Goal: Task Accomplishment & Management: Use online tool/utility

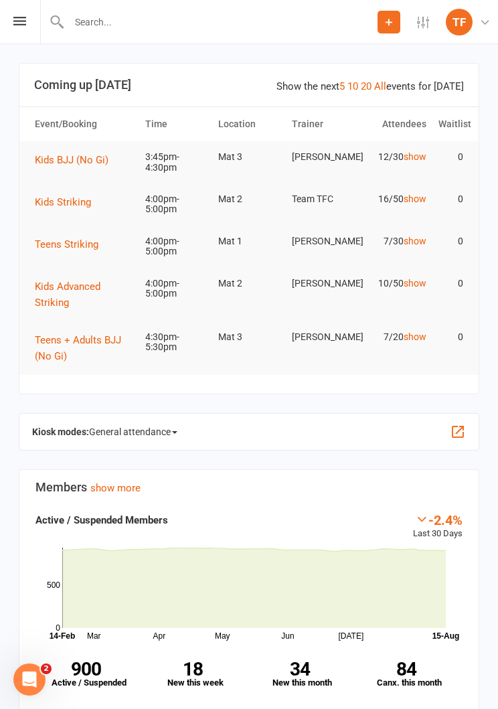
click at [19, 28] on div "Prospect Member Non-attending contact Class / event Appointment Grading event T…" at bounding box center [249, 22] width 498 height 44
click at [14, 18] on icon at bounding box center [19, 21] width 13 height 9
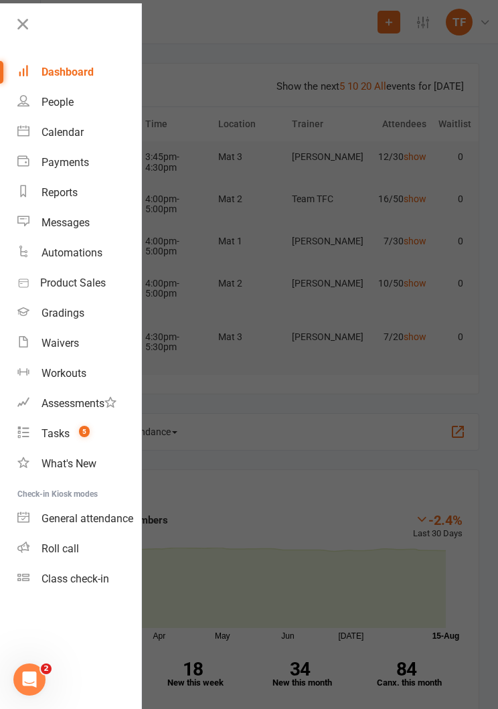
click at [52, 550] on div "Roll call" at bounding box center [60, 548] width 37 height 13
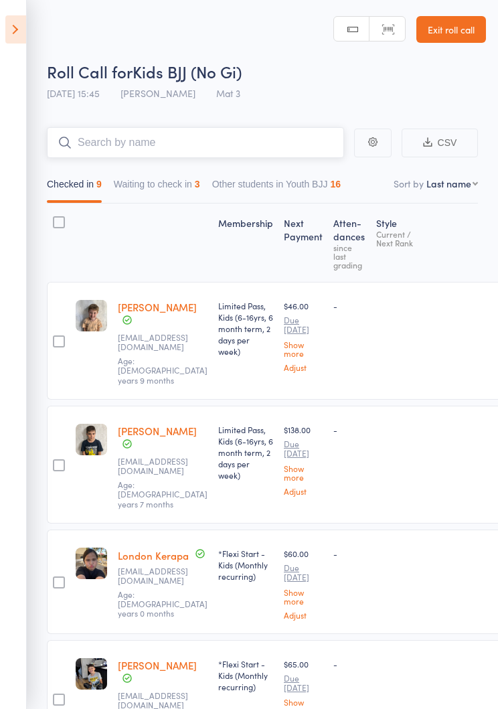
click at [200, 189] on button "Waiting to check in 3" at bounding box center [157, 187] width 86 height 31
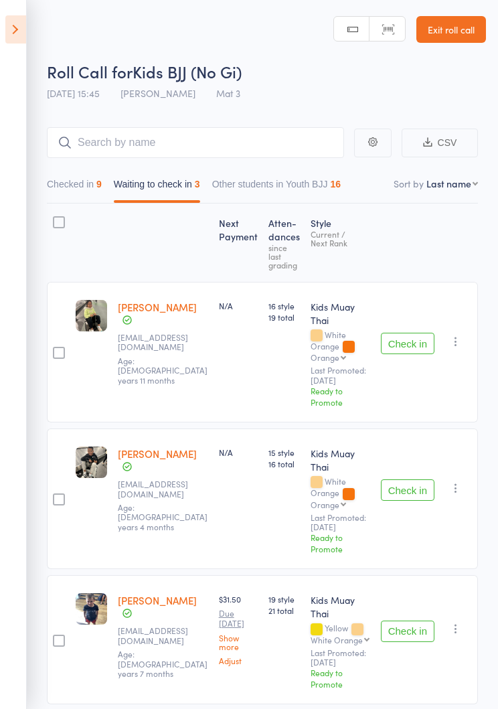
click at [412, 339] on button "Check in" at bounding box center [408, 343] width 54 height 21
click at [412, 493] on button "Check in" at bounding box center [408, 489] width 54 height 21
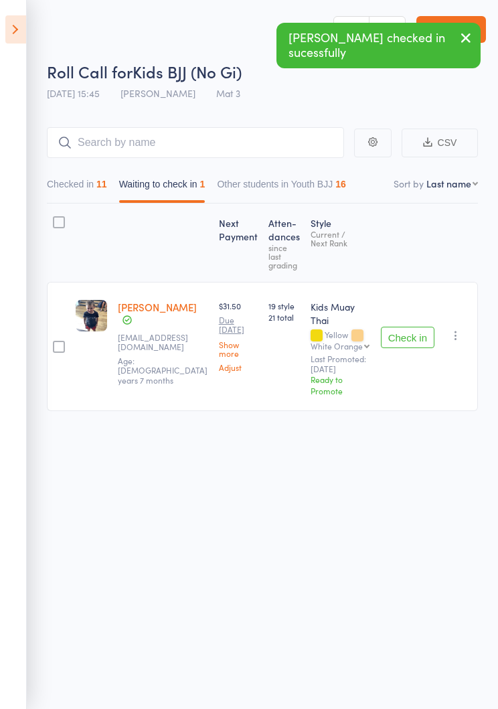
click at [407, 332] on button "Check in" at bounding box center [408, 337] width 54 height 21
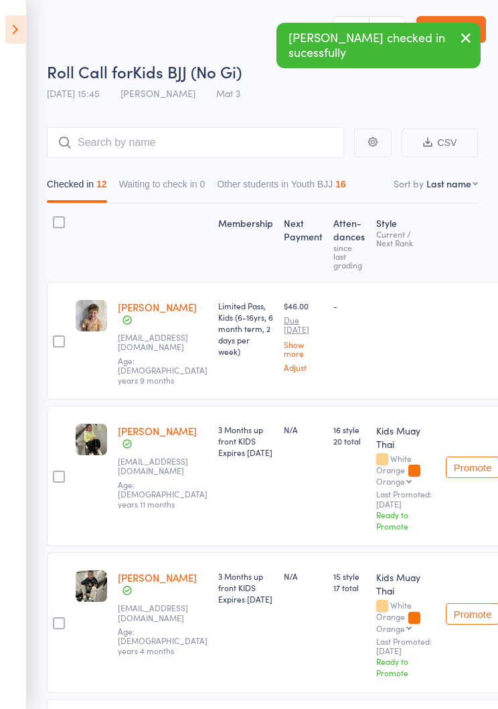
click at [7, 28] on icon at bounding box center [15, 29] width 21 height 28
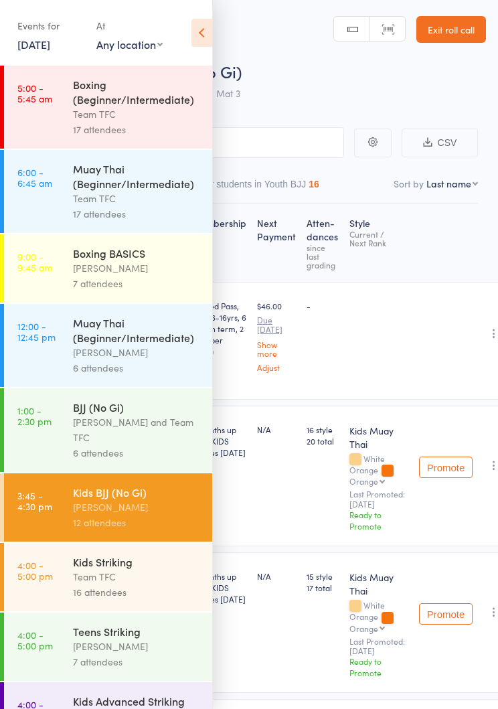
click at [81, 580] on div "Team TFC" at bounding box center [137, 576] width 128 height 15
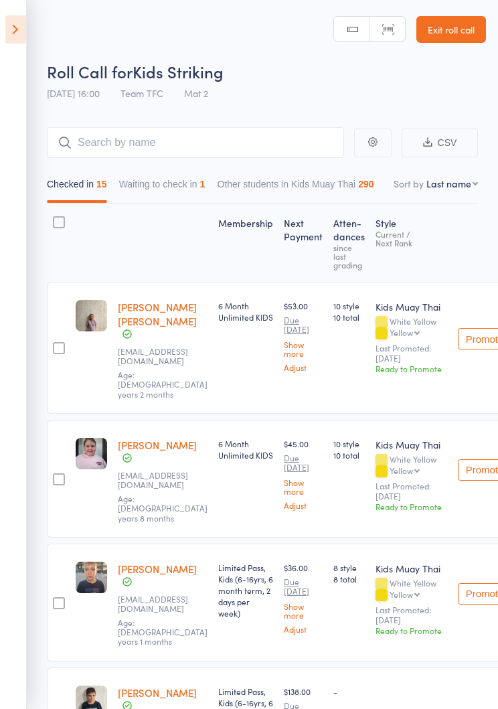
click at [187, 192] on button "Waiting to check in 1" at bounding box center [162, 187] width 86 height 31
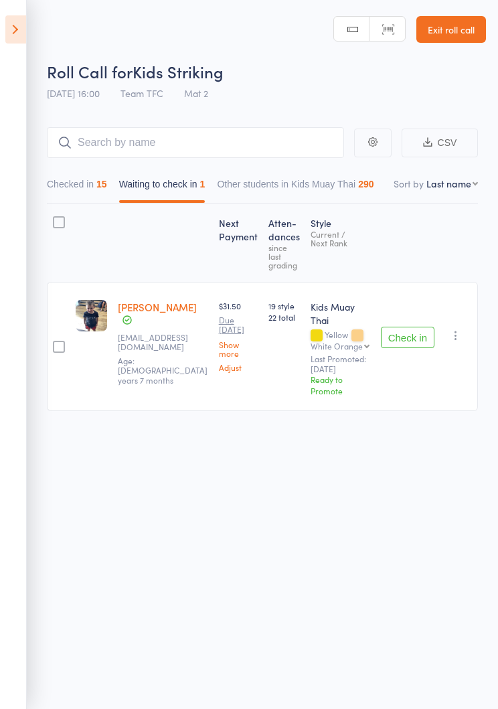
click at [420, 334] on button "Check in" at bounding box center [408, 337] width 54 height 21
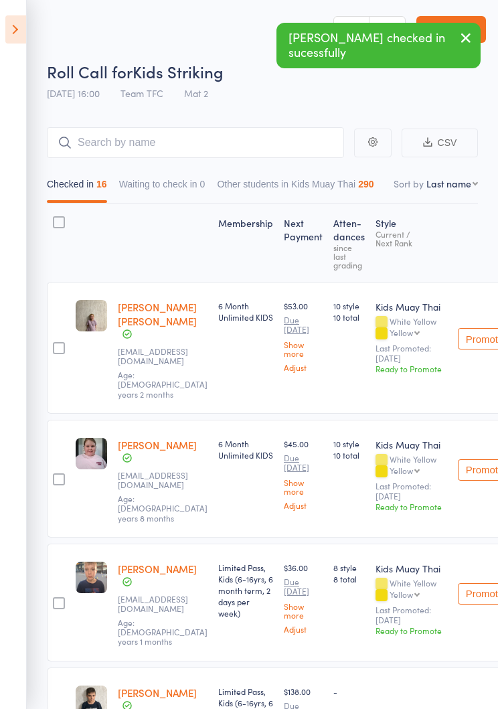
click at [7, 29] on icon at bounding box center [15, 29] width 21 height 28
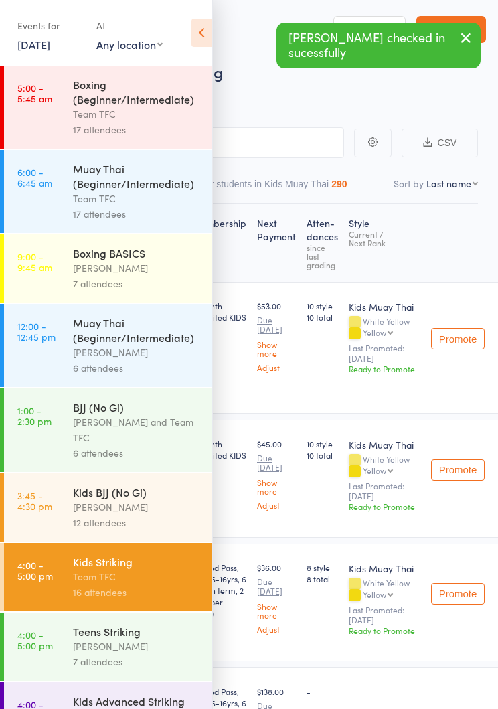
click at [62, 653] on link "4:00 - 5:00 pm Teens Striking [PERSON_NAME] 7 attendees" at bounding box center [108, 647] width 208 height 68
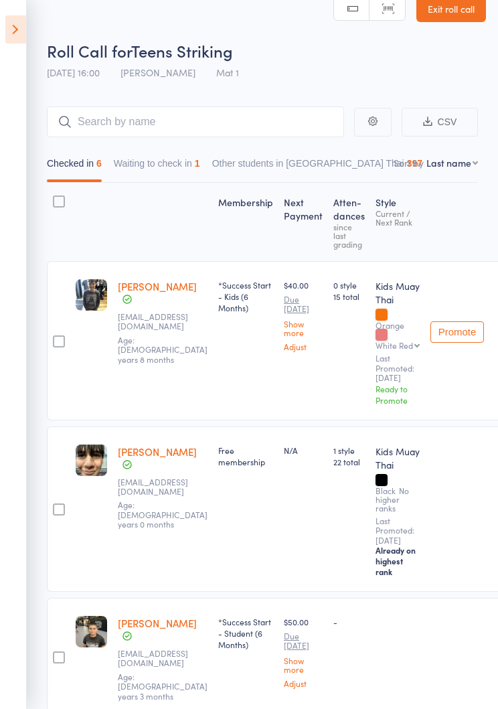
scroll to position [19, 0]
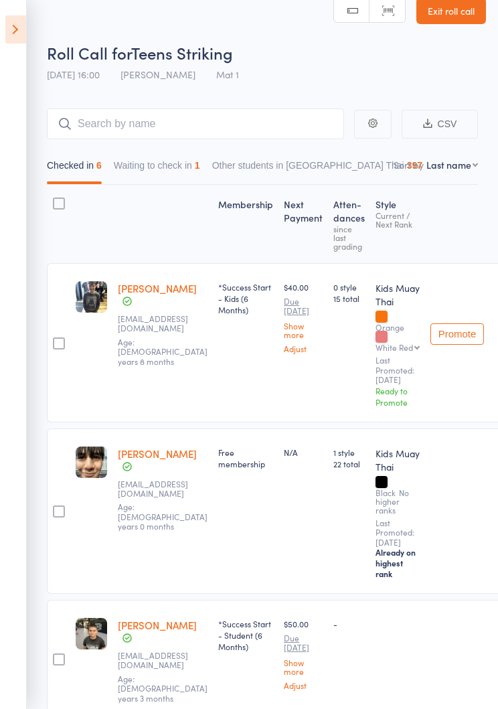
click at [200, 171] on button "Waiting to check in 1" at bounding box center [157, 168] width 86 height 31
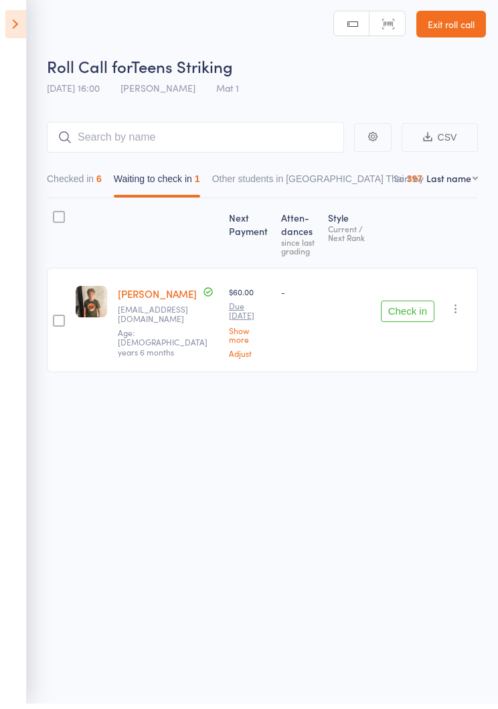
click at [94, 188] on button "Checked in 6" at bounding box center [74, 187] width 55 height 31
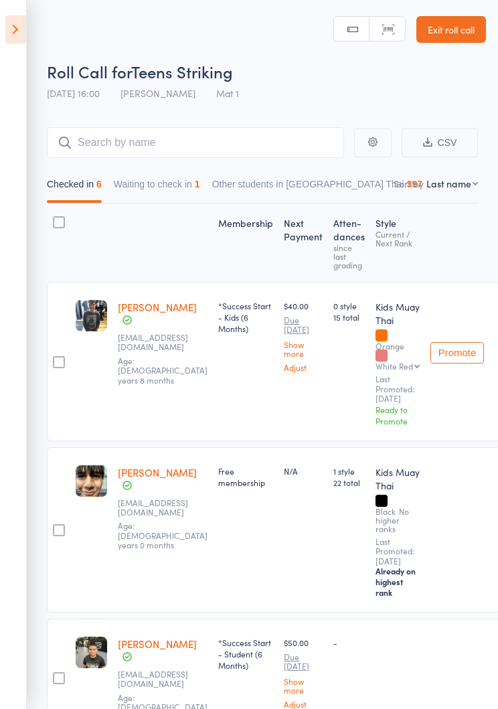
click at [274, 145] on input "search" at bounding box center [195, 142] width 297 height 31
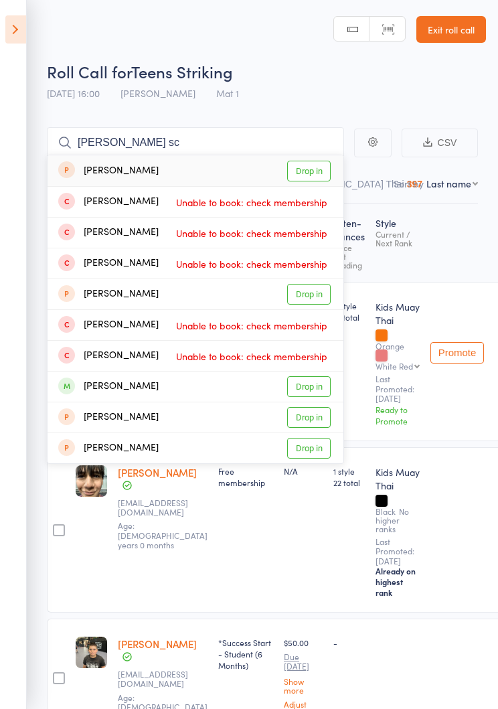
type input "[PERSON_NAME] sc"
click at [314, 390] on link "Drop in" at bounding box center [309, 386] width 44 height 21
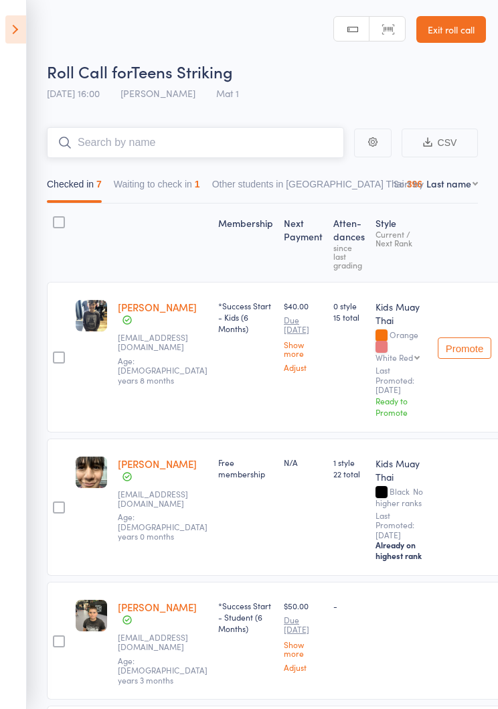
click at [185, 184] on button "Waiting to check in 1" at bounding box center [157, 187] width 86 height 31
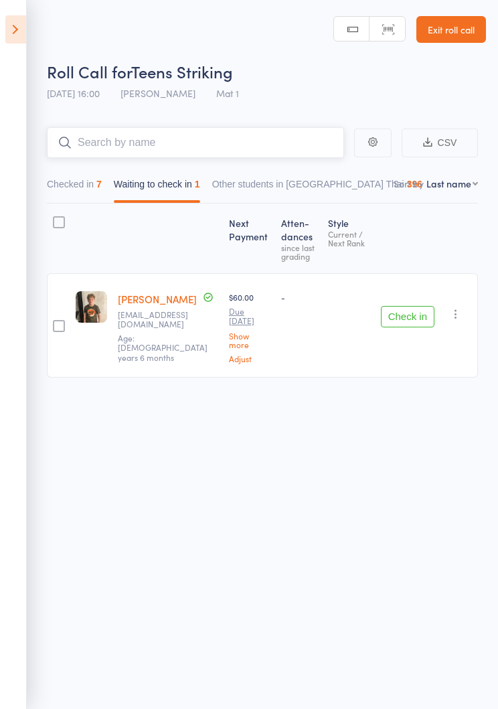
click at [90, 178] on button "Checked in 7" at bounding box center [74, 187] width 55 height 31
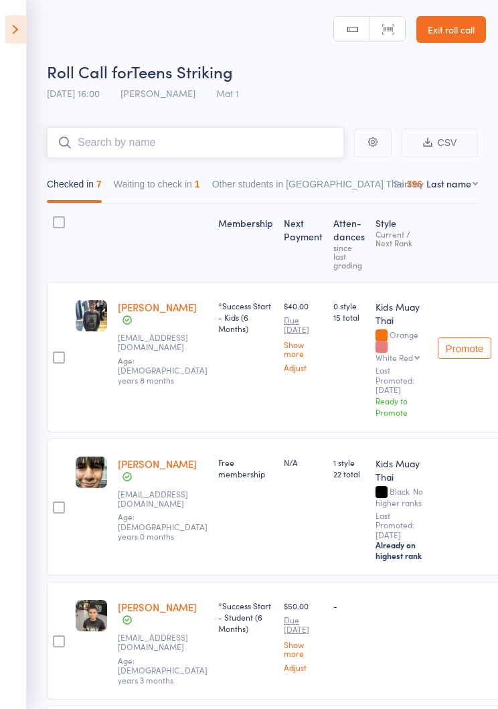
click at [263, 136] on input "search" at bounding box center [195, 142] width 297 height 31
type input "B"
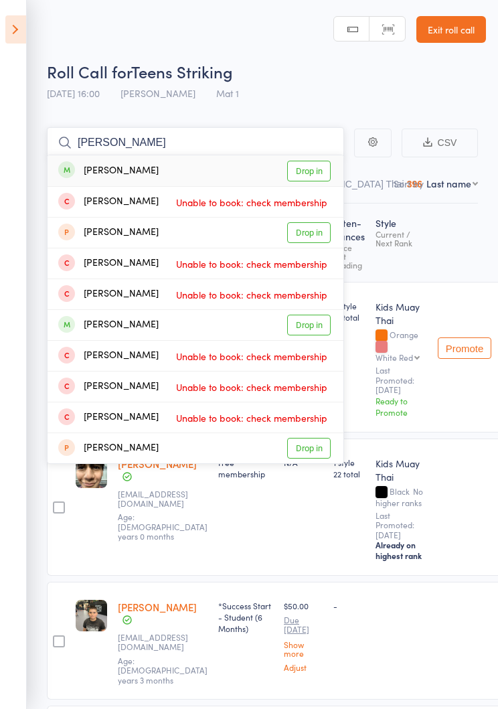
type input "[PERSON_NAME]"
click at [309, 172] on link "Drop in" at bounding box center [309, 171] width 44 height 21
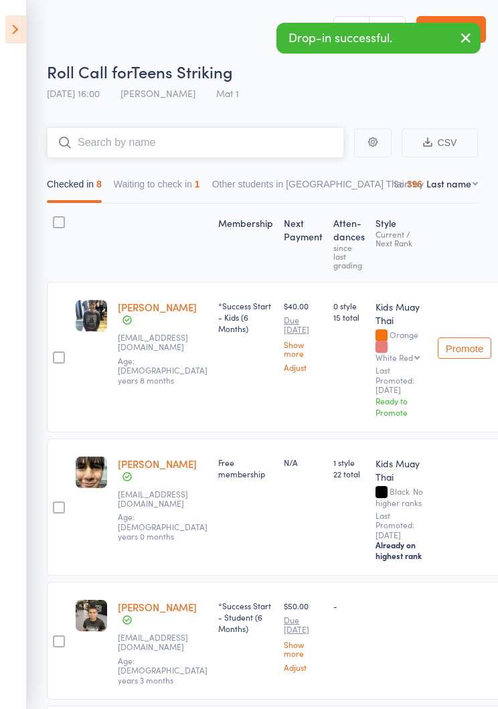
click at [183, 192] on button "Waiting to check in 1" at bounding box center [157, 187] width 86 height 31
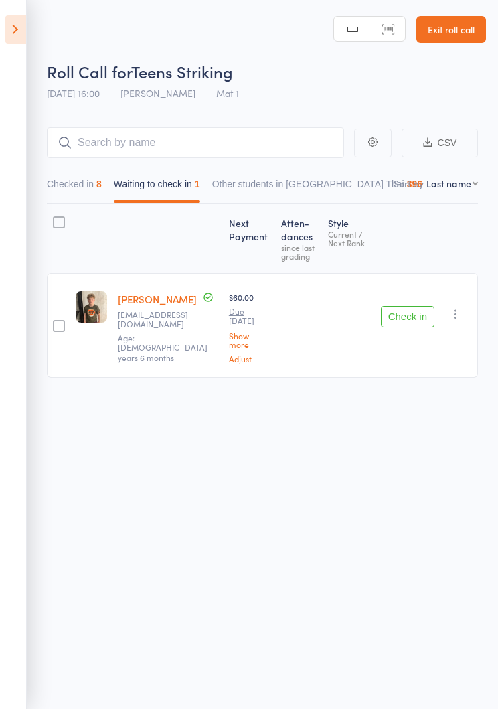
click at [461, 314] on icon "button" at bounding box center [455, 313] width 13 height 13
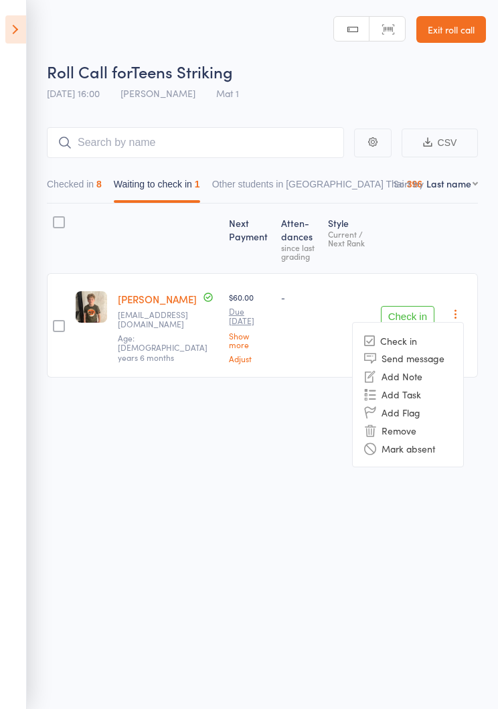
click at [427, 451] on li "Mark absent" at bounding box center [408, 448] width 110 height 18
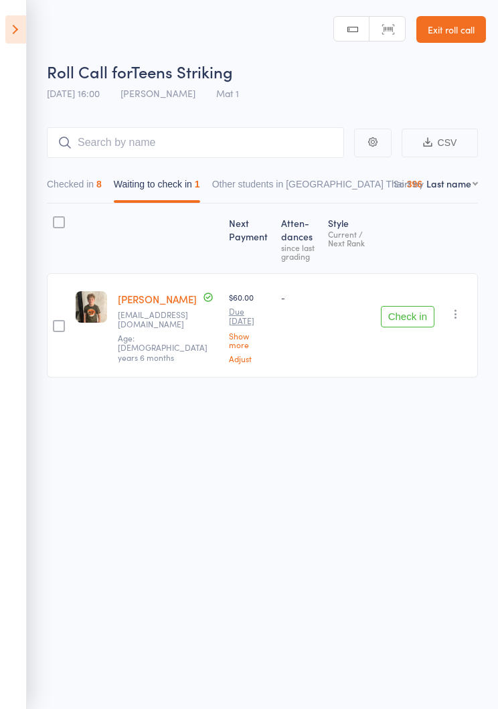
click at [13, 25] on icon at bounding box center [15, 29] width 21 height 28
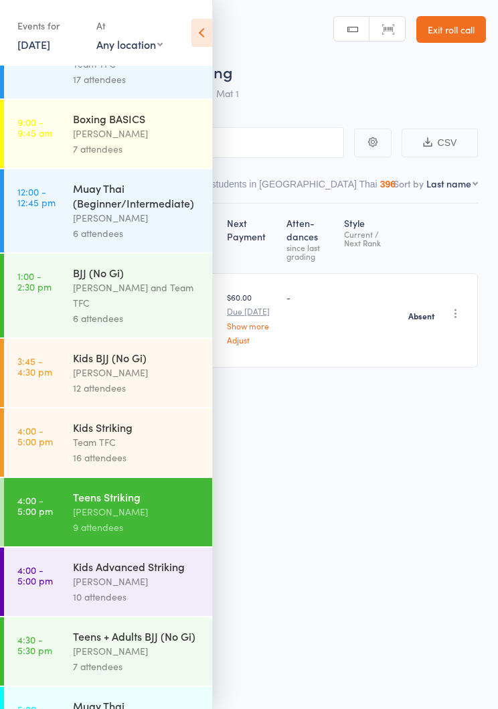
scroll to position [138, 0]
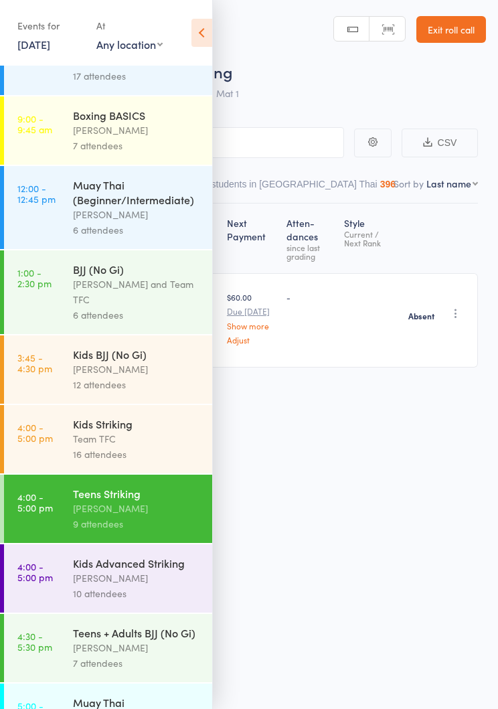
click at [165, 590] on div "10 attendees" at bounding box center [137, 593] width 128 height 15
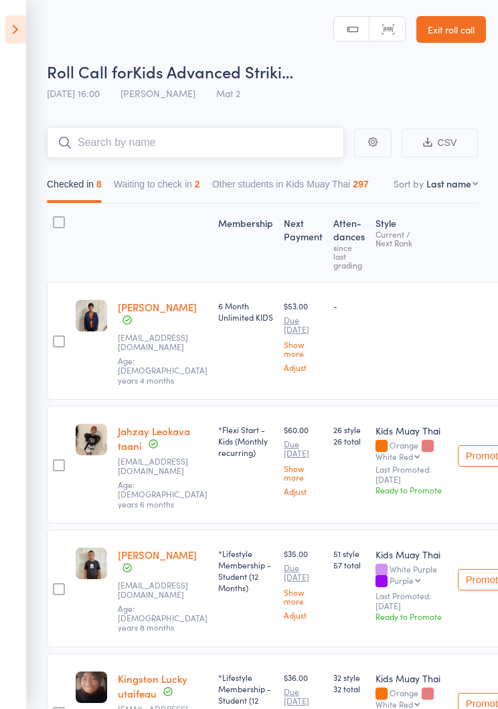
click at [175, 187] on button "Waiting to check in 2" at bounding box center [157, 187] width 86 height 31
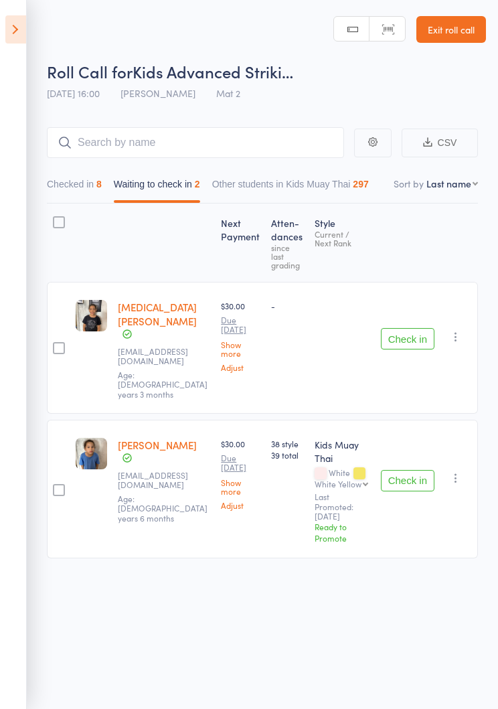
click at [416, 328] on button "Check in" at bounding box center [408, 338] width 54 height 21
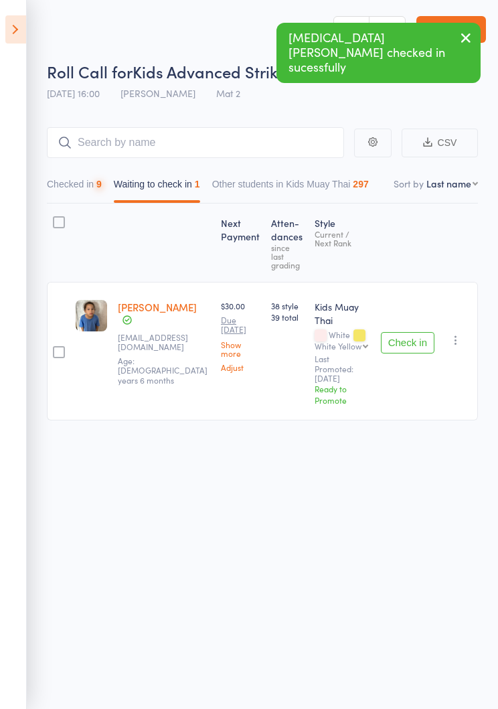
click at [418, 333] on button "Check in" at bounding box center [408, 342] width 54 height 21
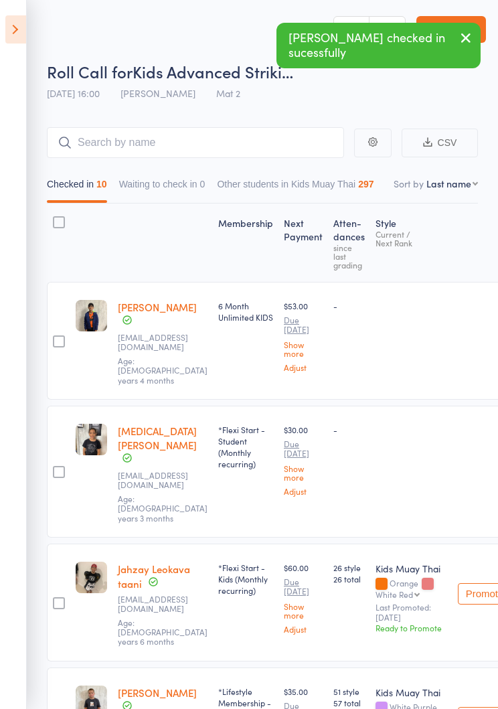
click at [6, 19] on icon at bounding box center [15, 29] width 21 height 28
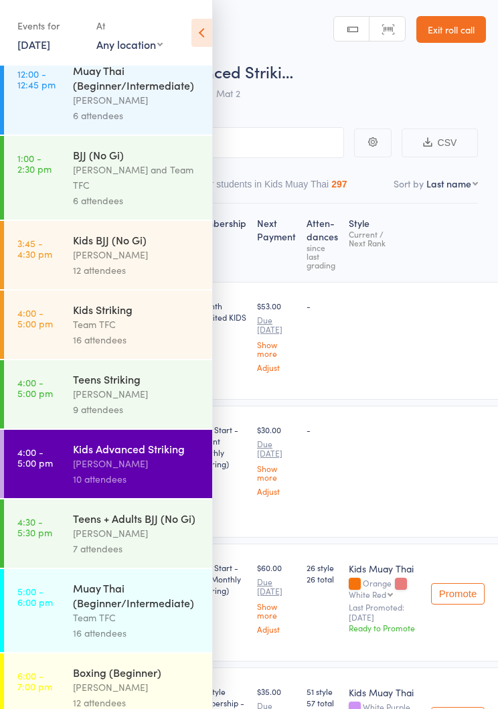
scroll to position [253, 0]
